Goal: Register for event/course

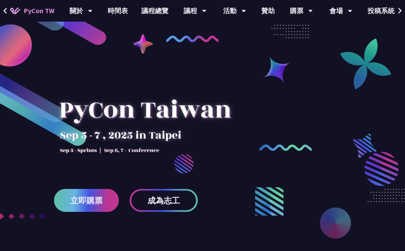
click at [96, 201] on span "立即購票" at bounding box center [86, 200] width 32 height 8
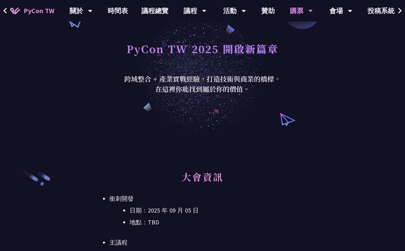
scroll to position [110, 0]
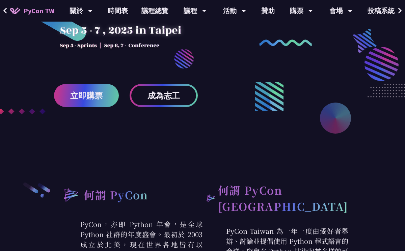
scroll to position [163, 0]
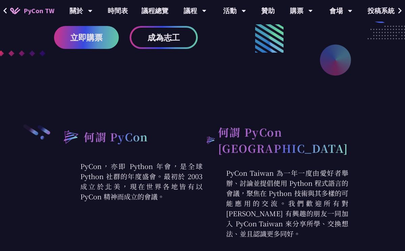
click at [173, 52] on div at bounding box center [202, 3] width 405 height 253
click at [173, 38] on span "成為志工" at bounding box center [163, 37] width 32 height 8
click at [113, 9] on link "時間表" at bounding box center [118, 11] width 34 height 22
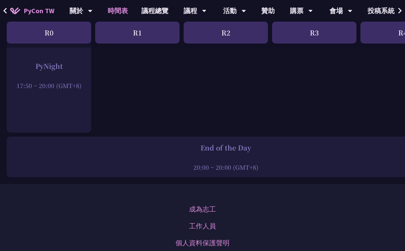
scroll to position [1059, 0]
